Goal: Task Accomplishment & Management: Use online tool/utility

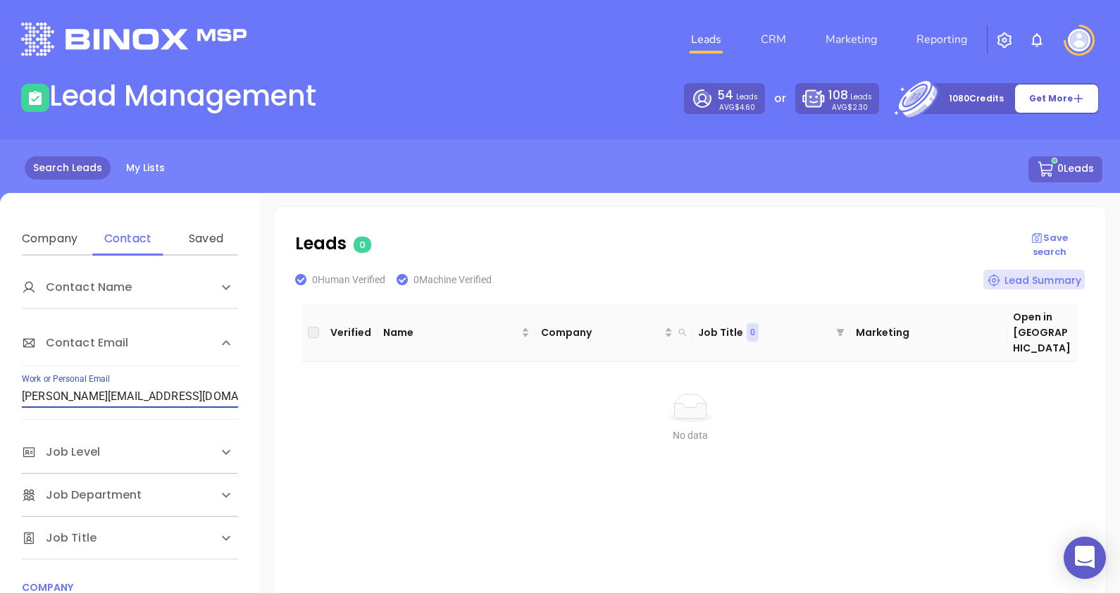
drag, startPoint x: 180, startPoint y: 396, endPoint x: -17, endPoint y: 394, distance: 197.3
click at [0, 394] on html "0 Leads CRM Marketing Reporting Financial Leads Leads Lead Management 54 Leads …" at bounding box center [560, 296] width 1120 height 593
click at [40, 232] on div "Company" at bounding box center [50, 238] width 56 height 17
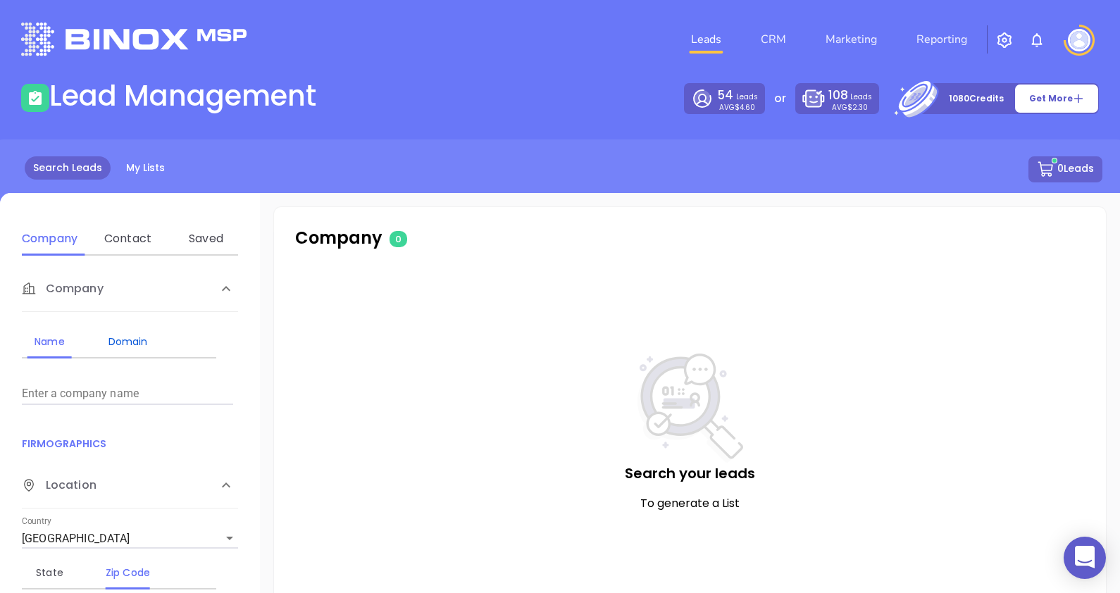
click at [118, 340] on div "Domain" at bounding box center [128, 341] width 56 height 17
click at [109, 387] on input "Enter a company name" at bounding box center [127, 394] width 211 height 23
paste input "[DOMAIN_NAME]"
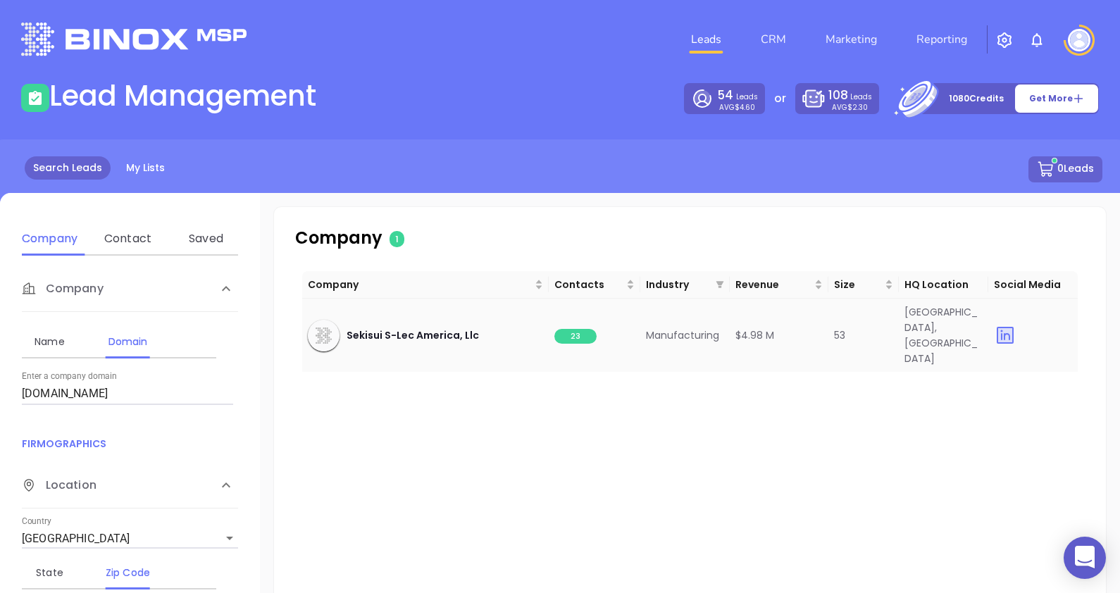
click at [563, 329] on span "23" at bounding box center [575, 336] width 42 height 15
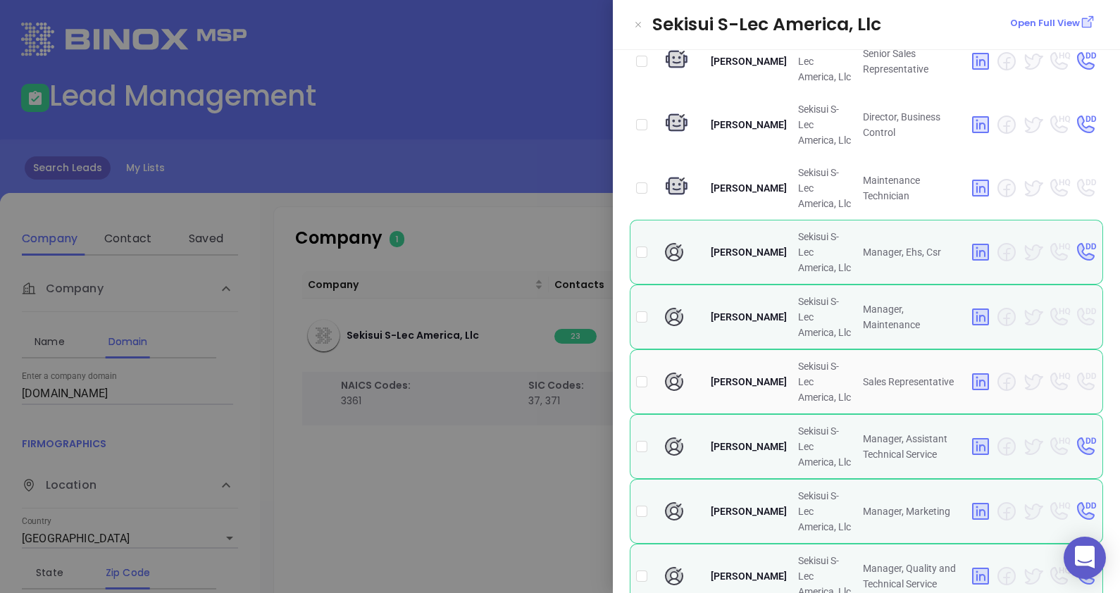
scroll to position [763, 0]
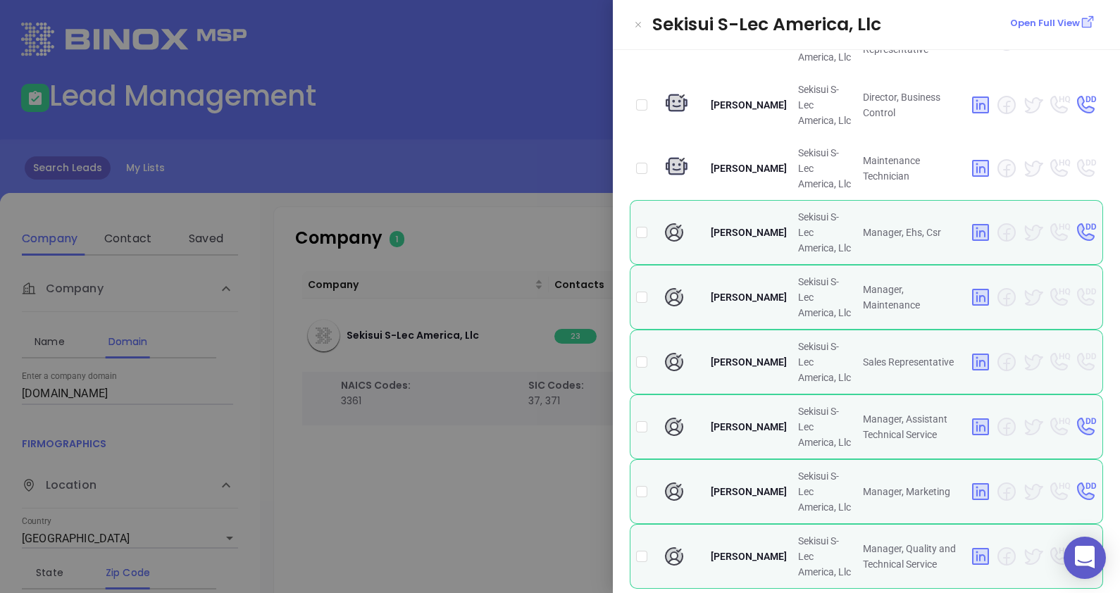
click at [500, 490] on div at bounding box center [560, 296] width 1120 height 593
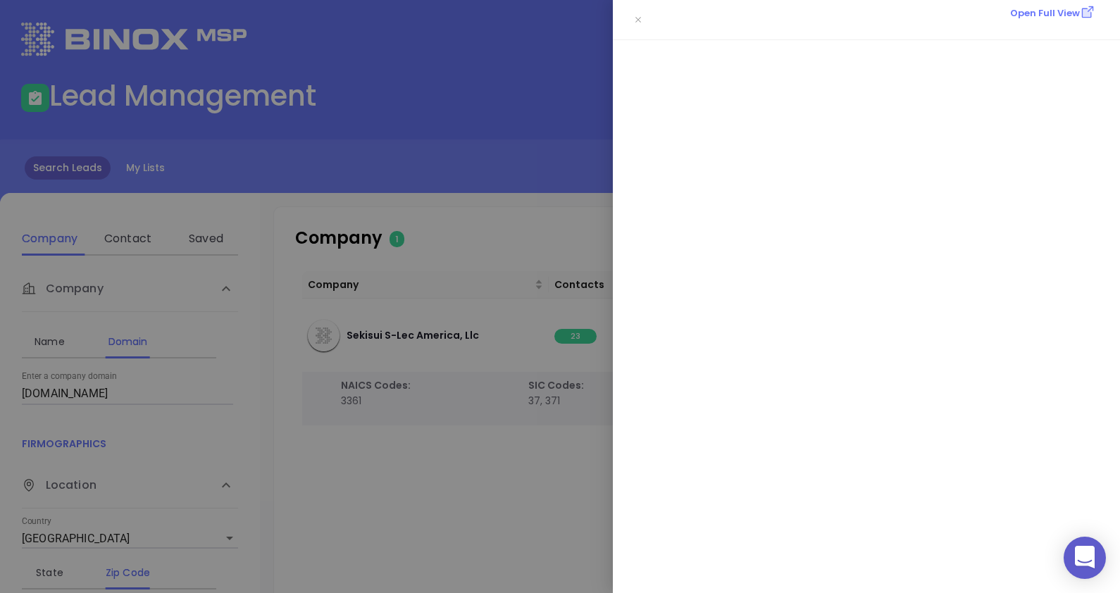
scroll to position [0, 0]
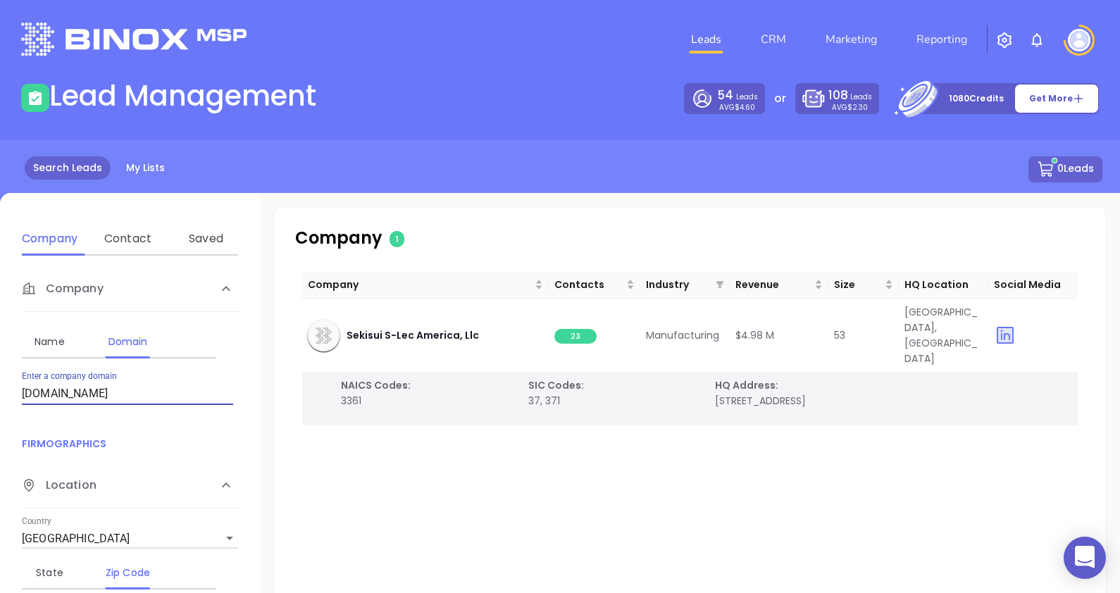
drag, startPoint x: 122, startPoint y: 389, endPoint x: -28, endPoint y: 391, distance: 150.1
click at [0, 391] on html "0 Leads CRM Marketing Reporting Financial Leads Leads Lead Management 54 Leads …" at bounding box center [560, 296] width 1120 height 593
paste input "[DOMAIN_NAME]"
type input "[DOMAIN_NAME]"
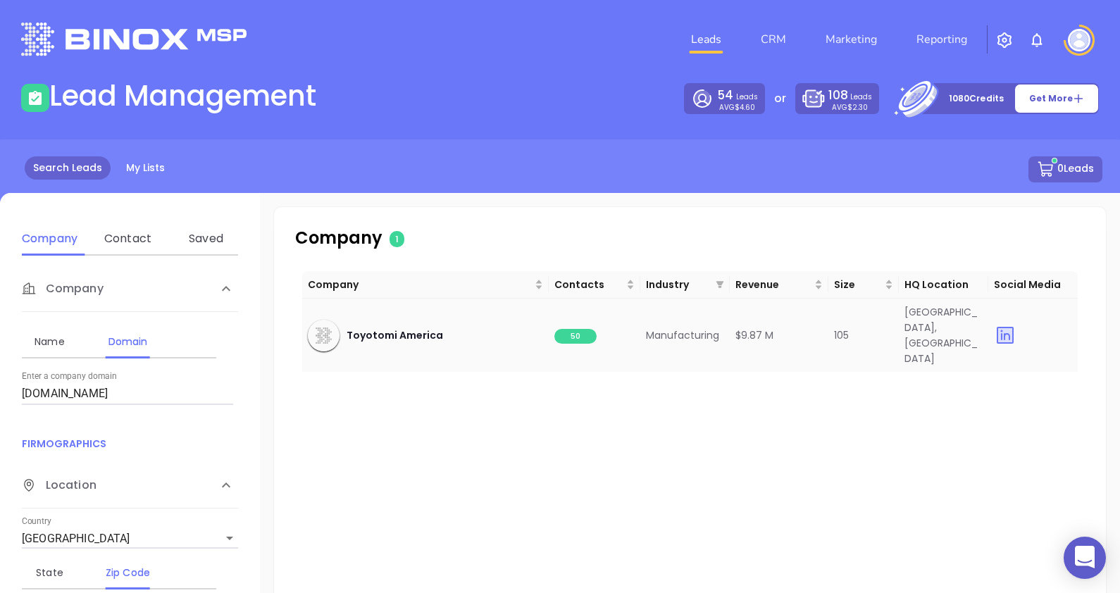
click at [571, 329] on span "50" at bounding box center [575, 336] width 42 height 15
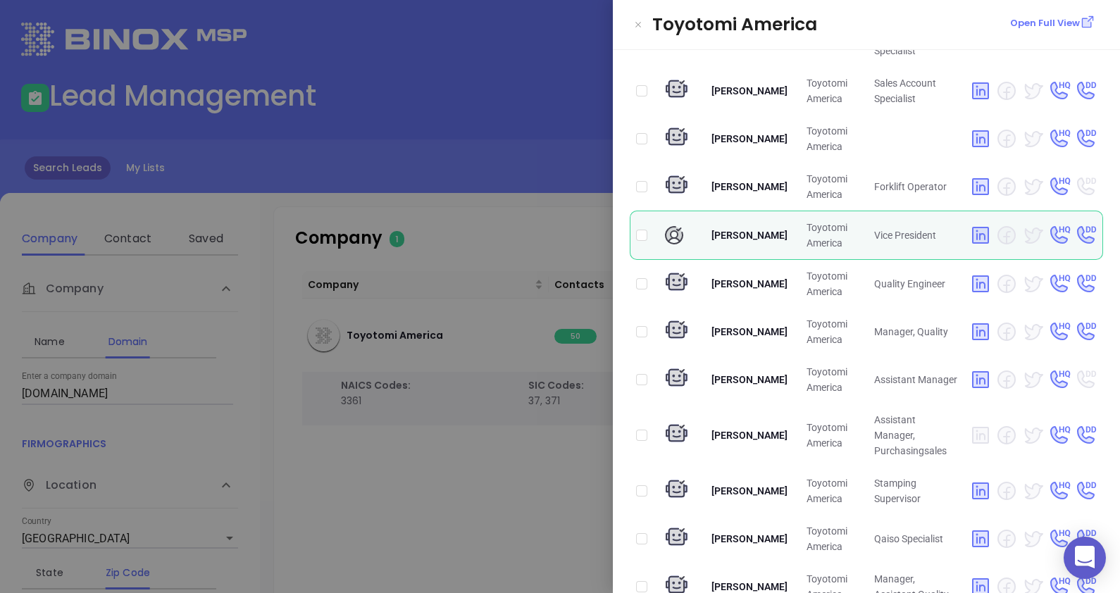
scroll to position [1680, 0]
